Goal: Transaction & Acquisition: Purchase product/service

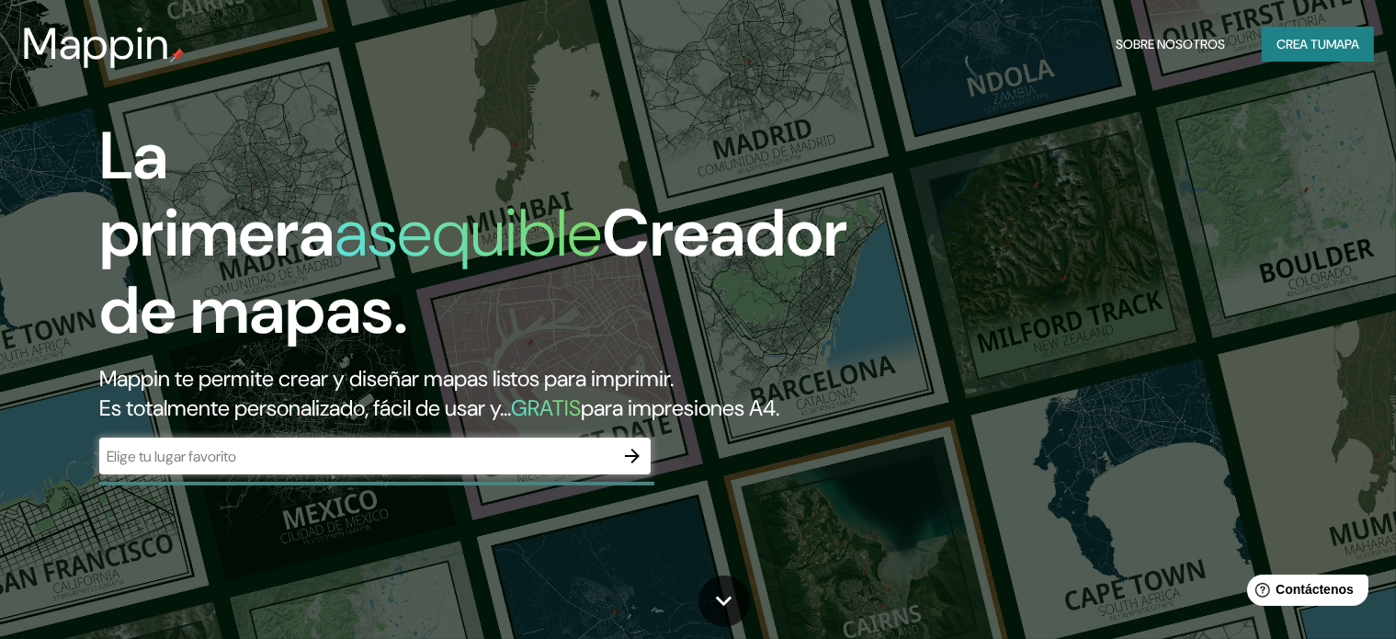
click at [522, 467] on input "text" at bounding box center [356, 456] width 515 height 21
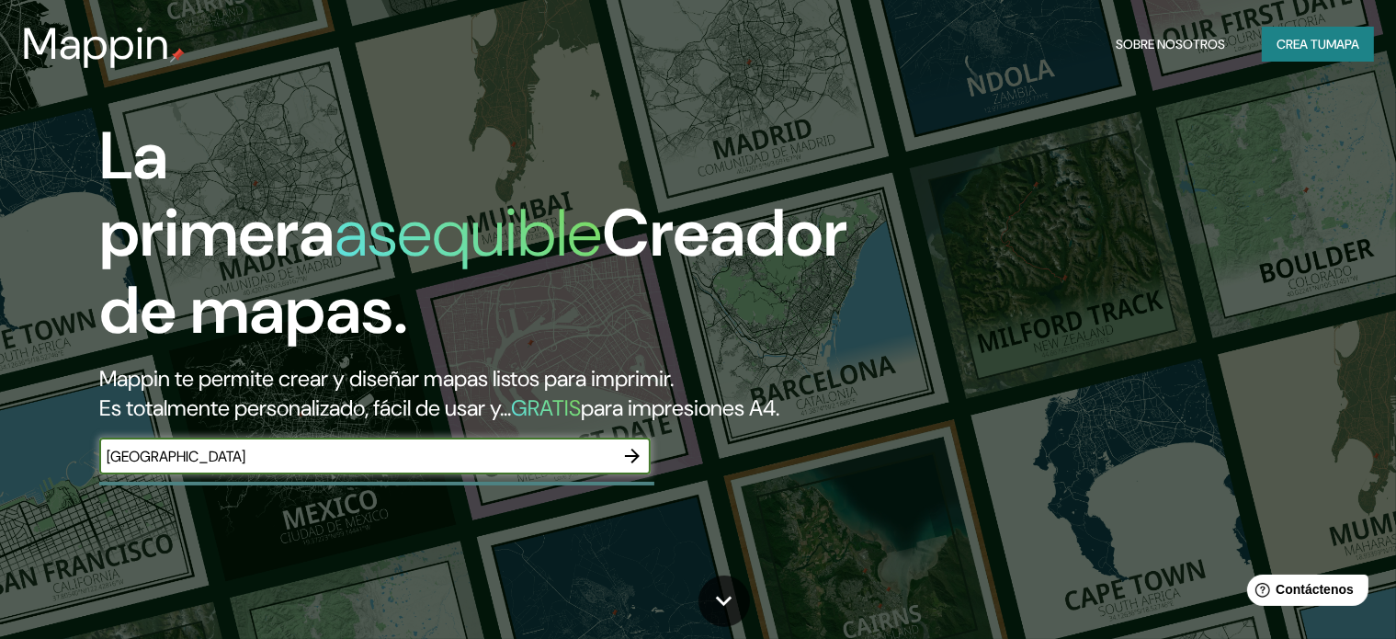
type input "[GEOGRAPHIC_DATA]"
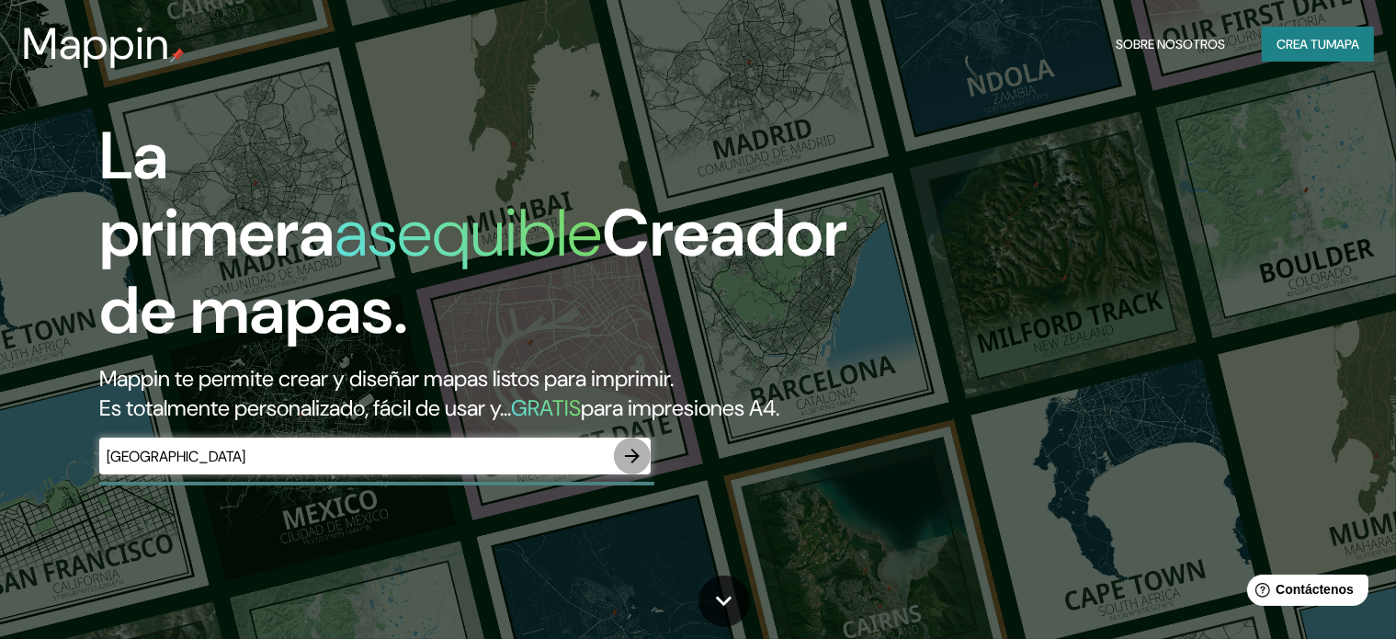
click at [642, 467] on icon "button" at bounding box center [632, 456] width 22 height 22
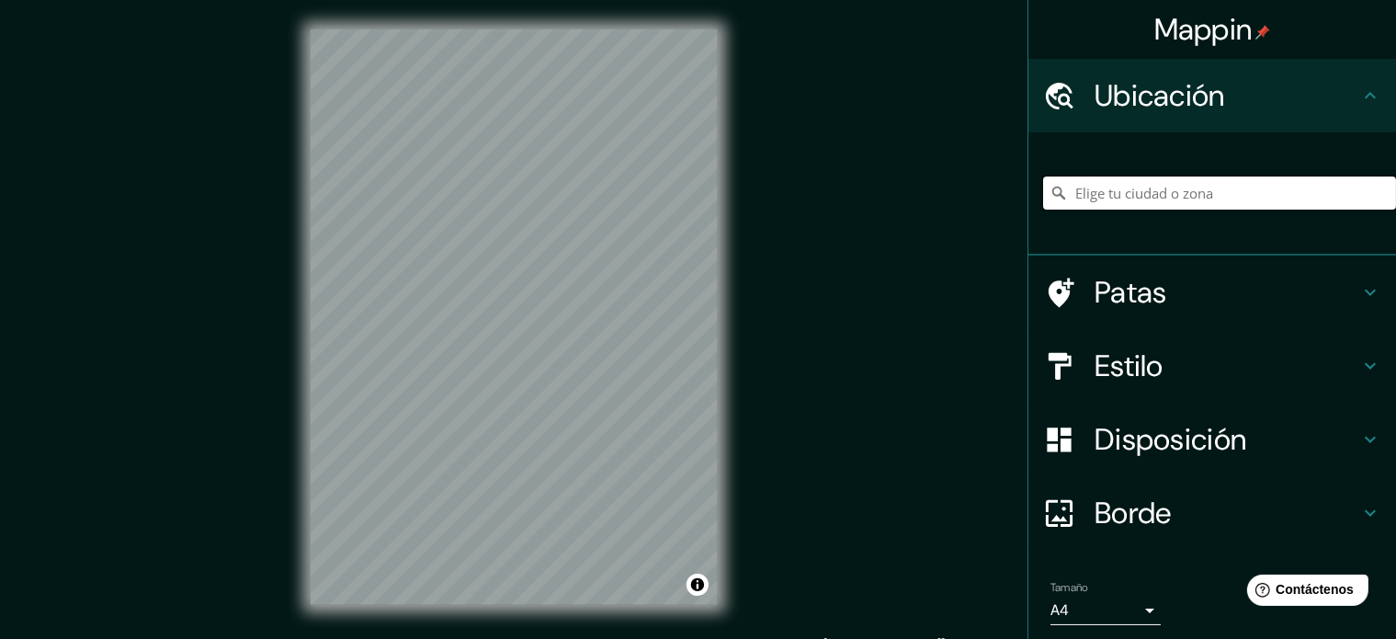
click at [1111, 192] on input "Elige tu ciudad o zona" at bounding box center [1219, 192] width 353 height 33
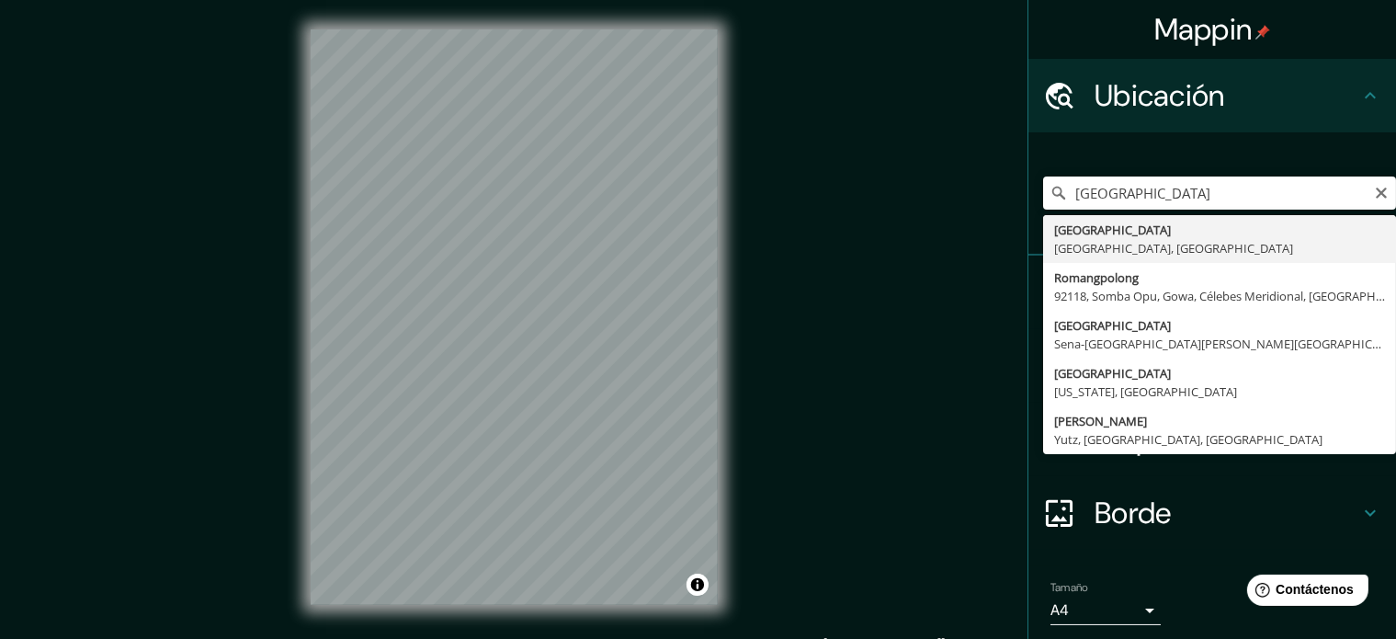
type input "[GEOGRAPHIC_DATA], [GEOGRAPHIC_DATA], [GEOGRAPHIC_DATA]"
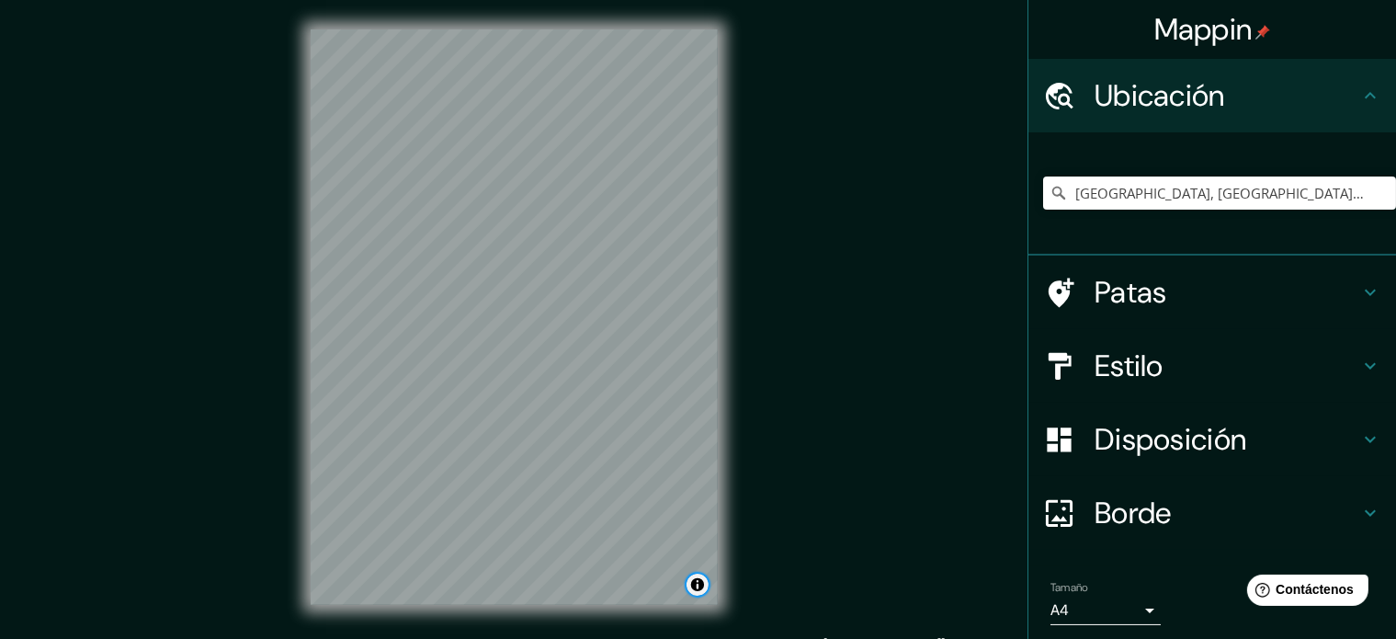
click at [696, 586] on button "Activar o desactivar atribución" at bounding box center [698, 585] width 22 height 22
click at [618, 587] on font "Mejora este mapa" at bounding box center [636, 584] width 93 height 13
click at [1110, 379] on font "Estilo" at bounding box center [1129, 366] width 69 height 39
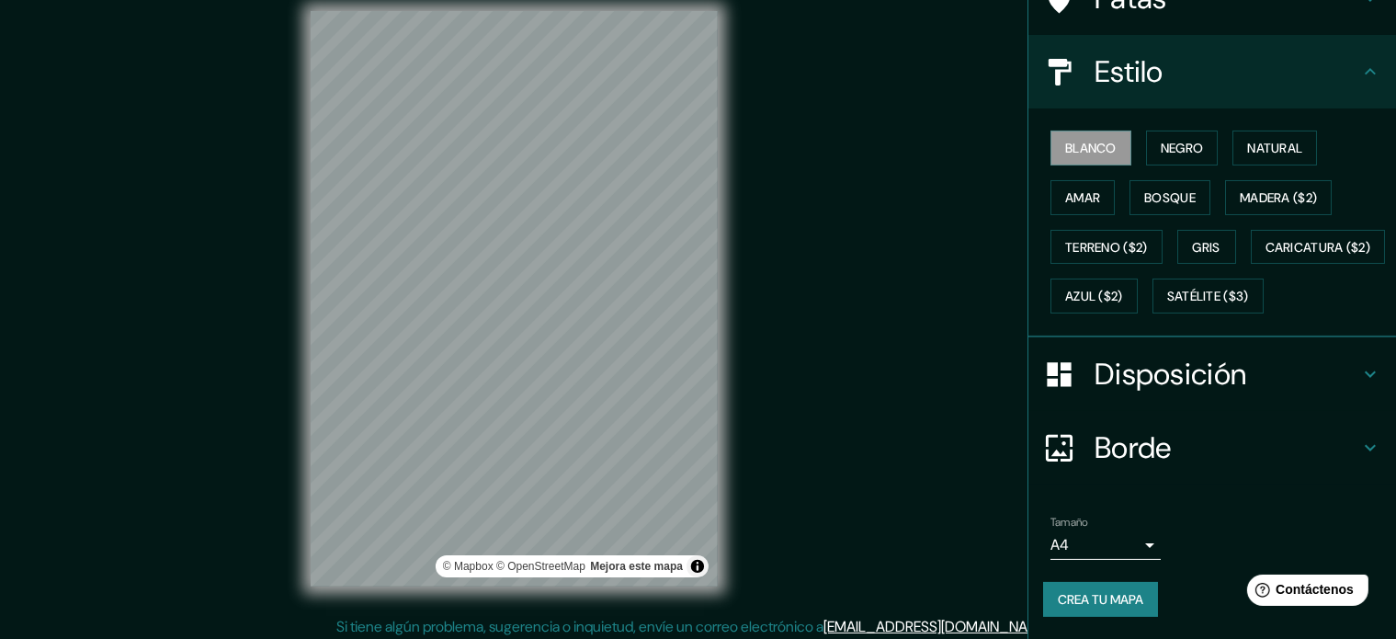
scroll to position [24, 0]
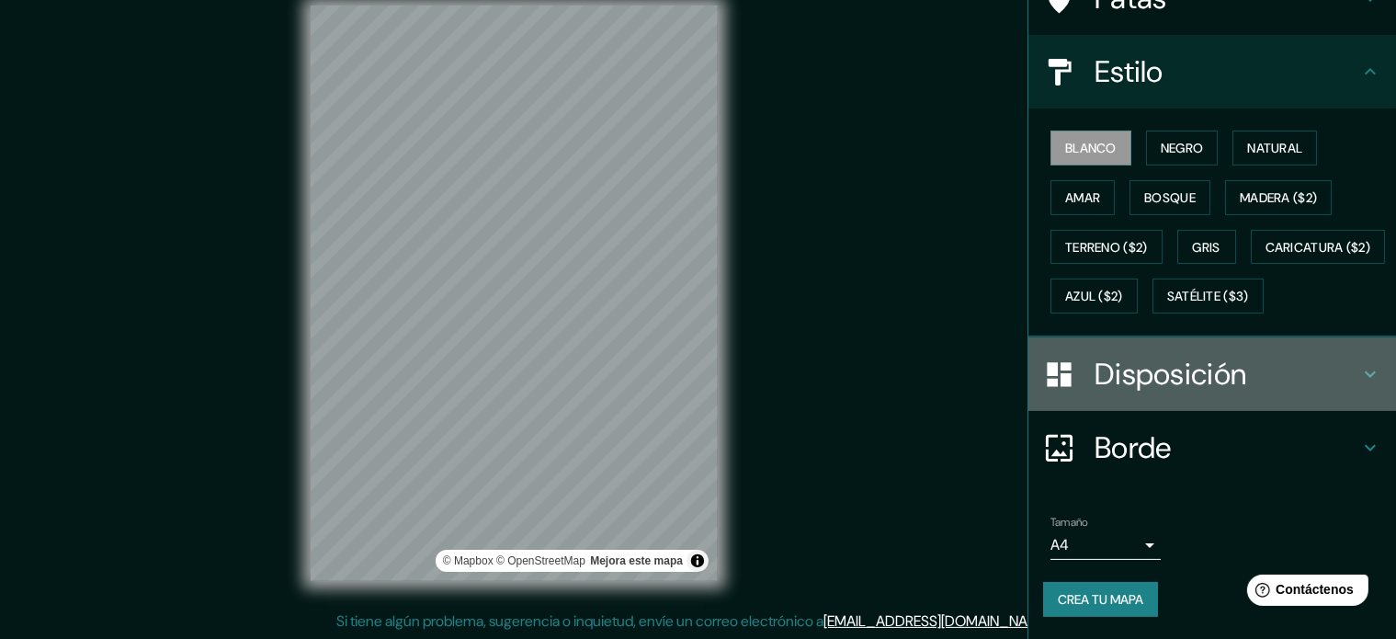
click at [1201, 381] on font "Disposición" at bounding box center [1171, 374] width 152 height 39
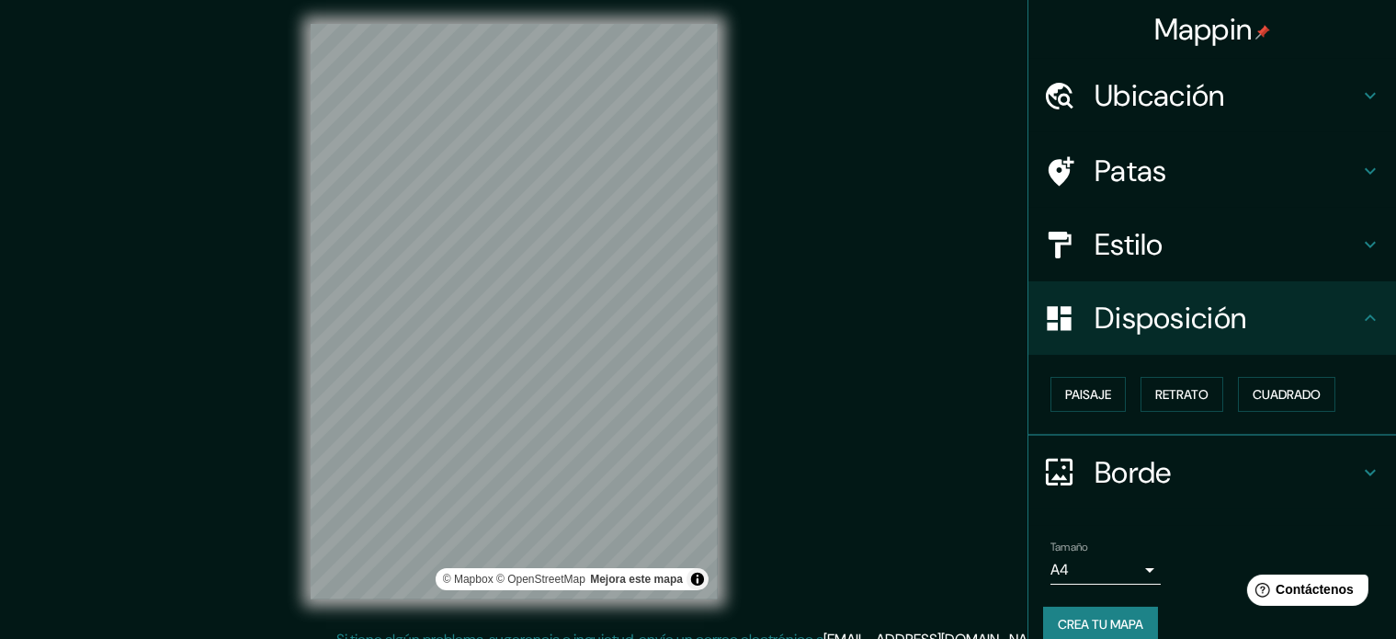
scroll to position [0, 0]
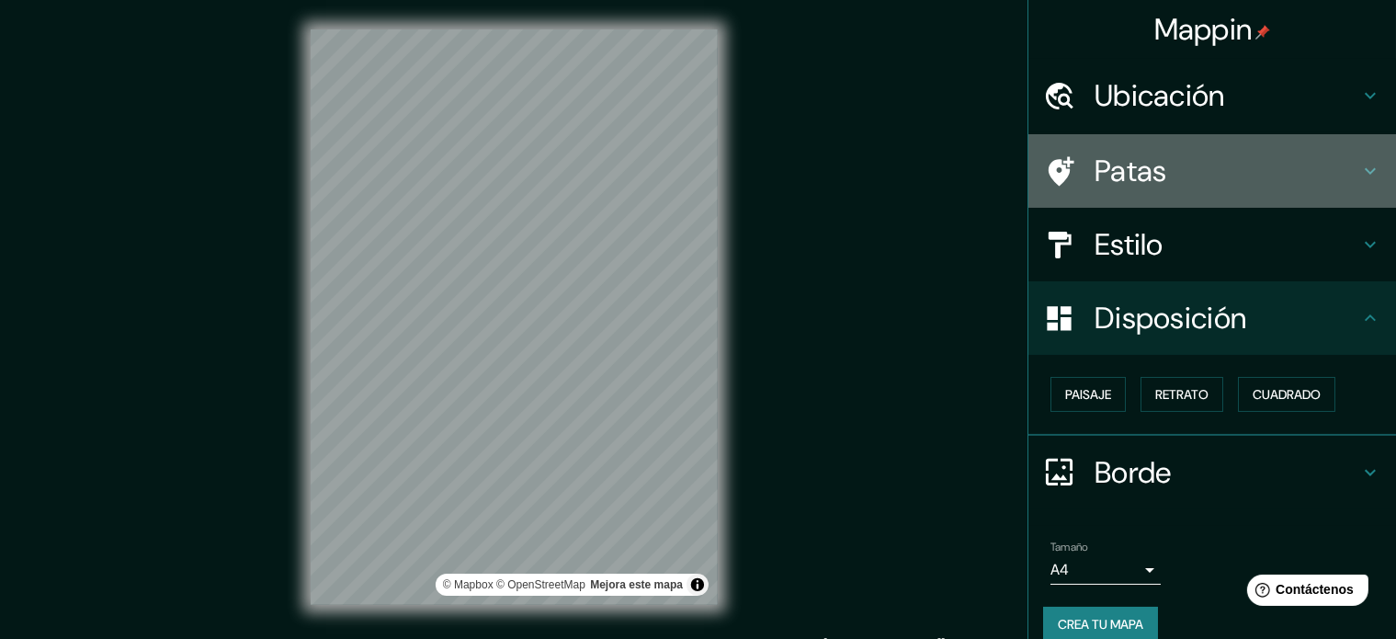
click at [1136, 179] on font "Patas" at bounding box center [1131, 171] width 73 height 39
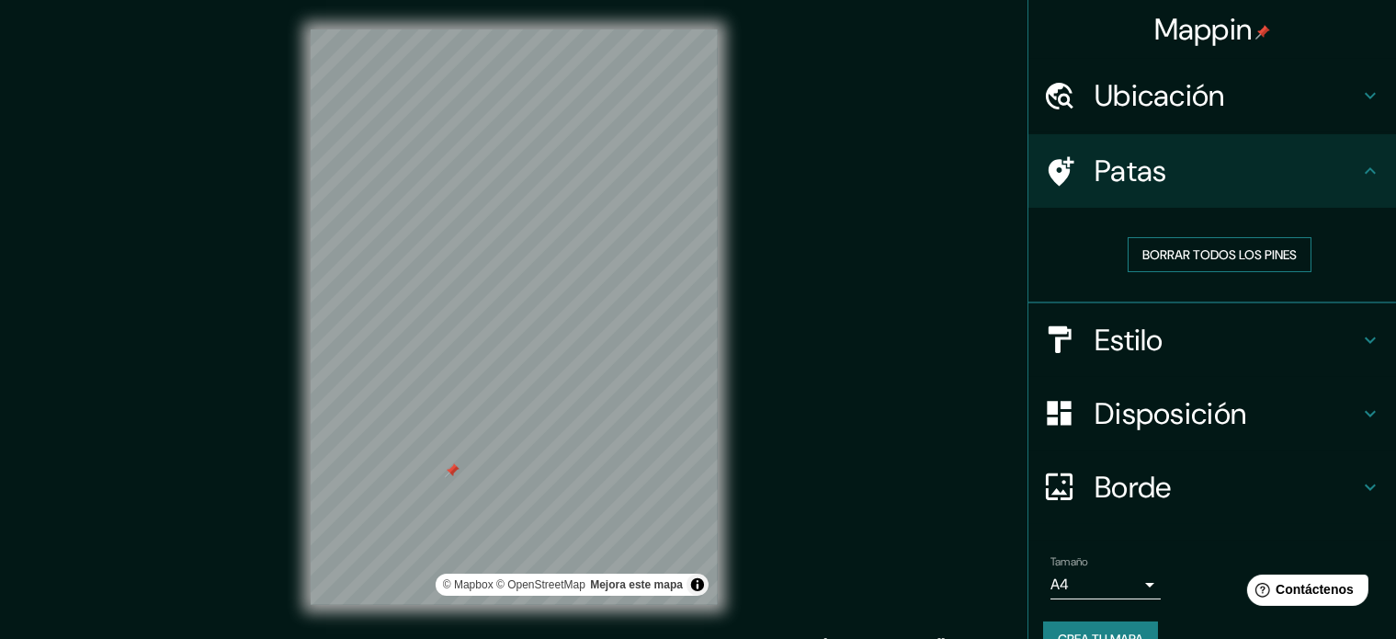
click at [1196, 260] on font "Borrar todos los pines" at bounding box center [1220, 254] width 154 height 17
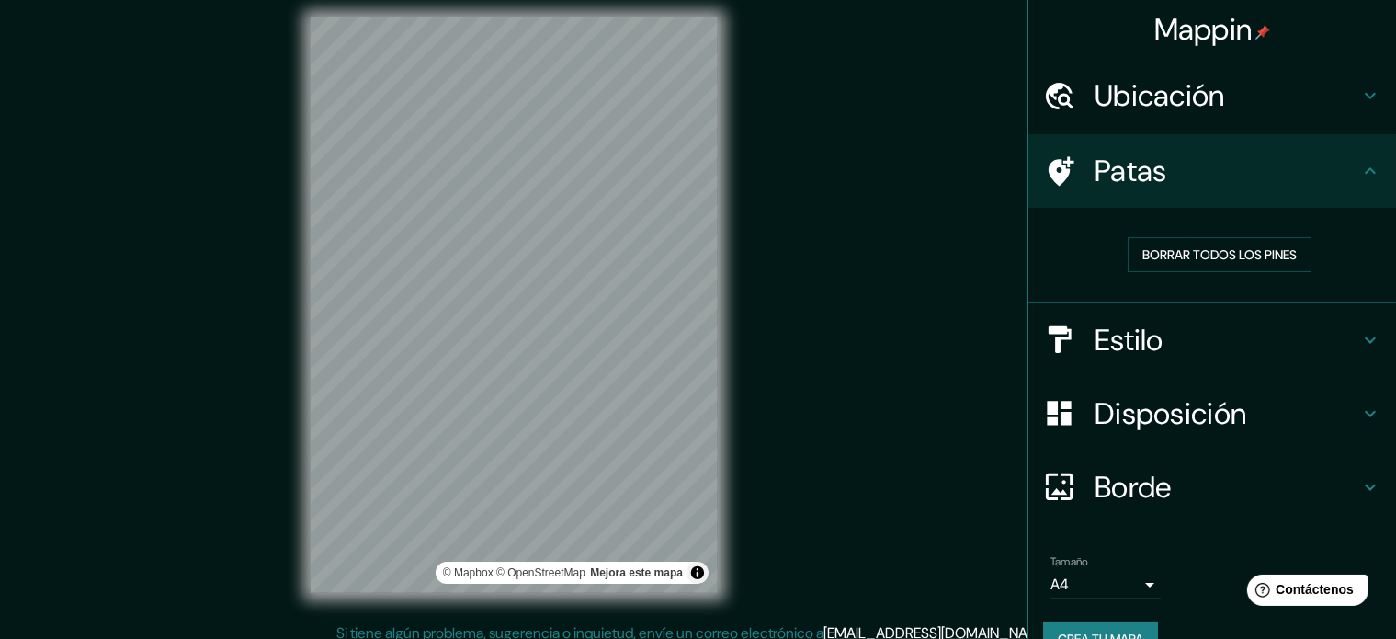
scroll to position [24, 0]
